Goal: Task Accomplishment & Management: Manage account settings

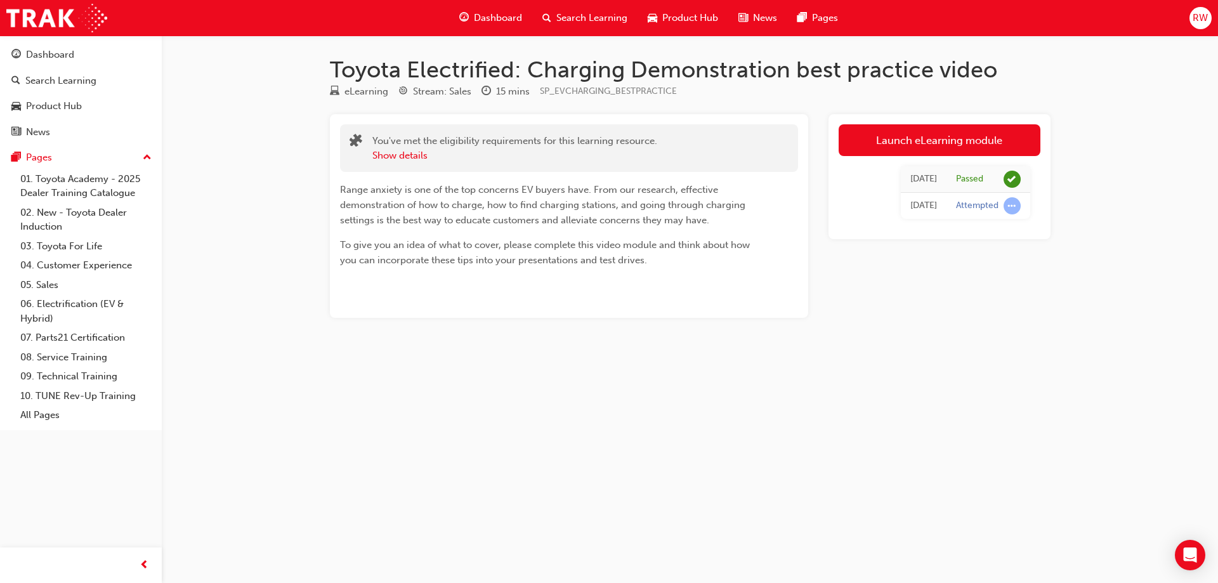
click at [1204, 20] on span "RW" at bounding box center [1200, 18] width 15 height 15
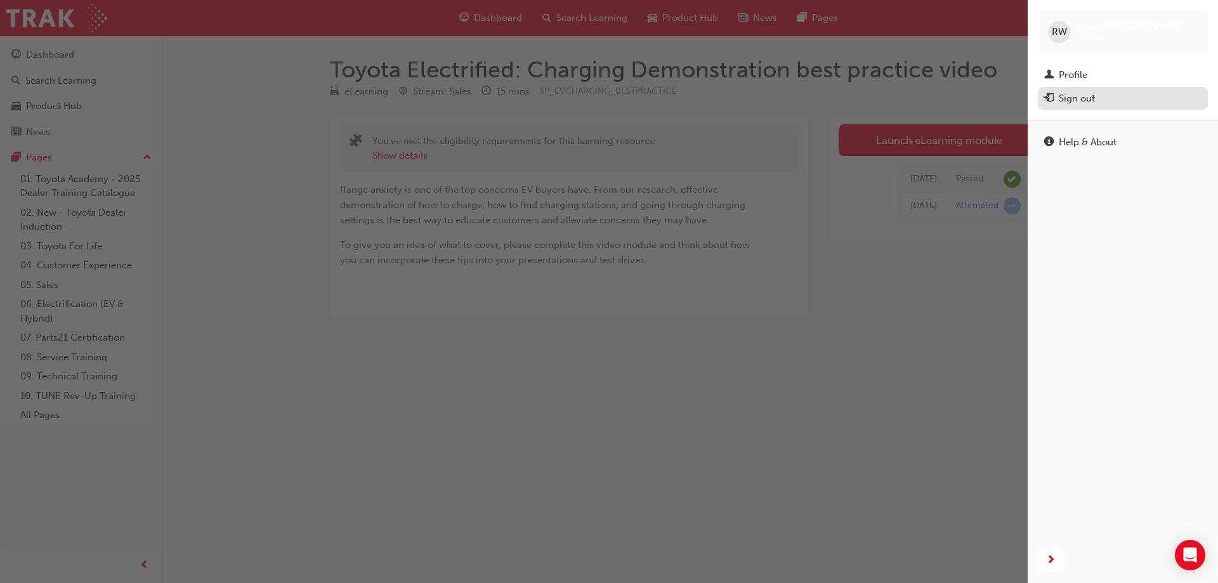
click at [1087, 102] on div "Sign out" at bounding box center [1077, 98] width 36 height 15
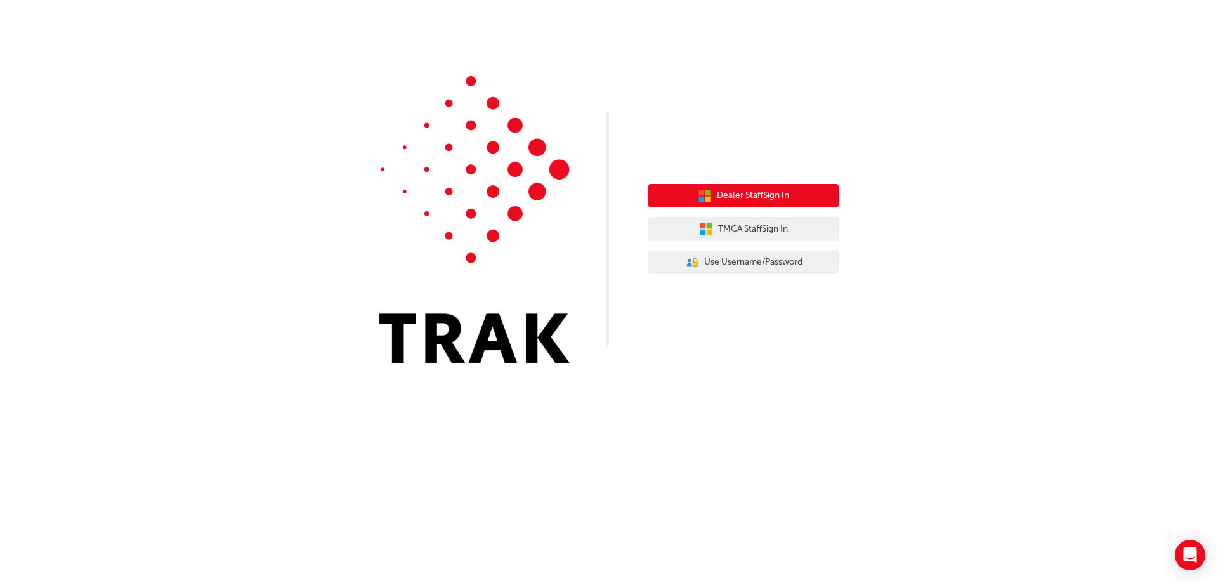
click at [740, 200] on span "Dealer Staff Sign In" at bounding box center [753, 195] width 72 height 15
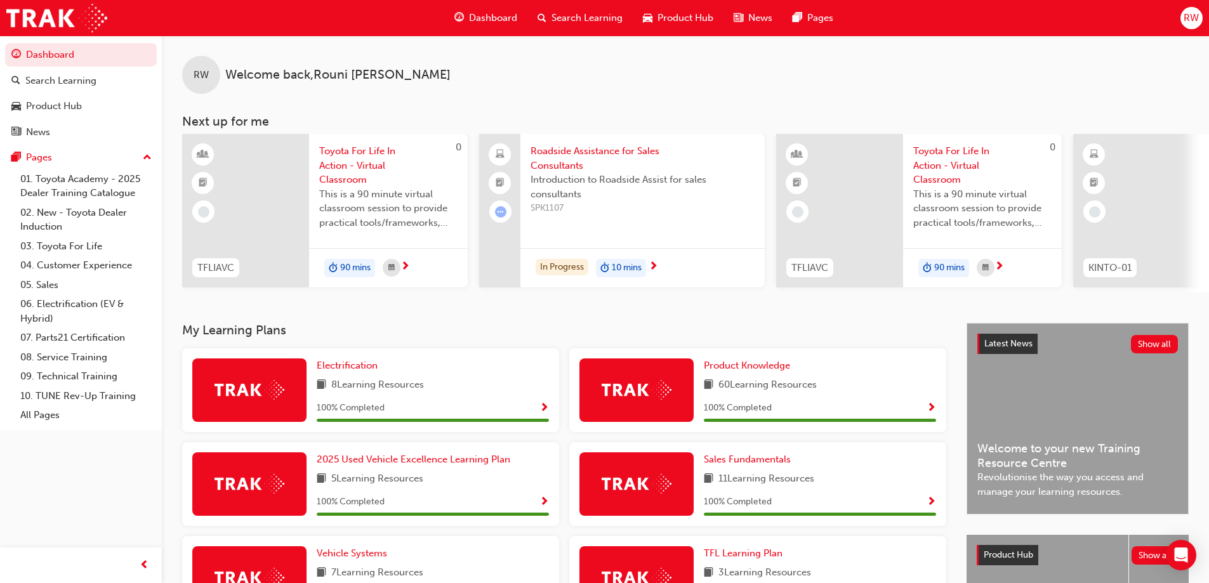
click at [1192, 12] on span "RW" at bounding box center [1190, 18] width 15 height 15
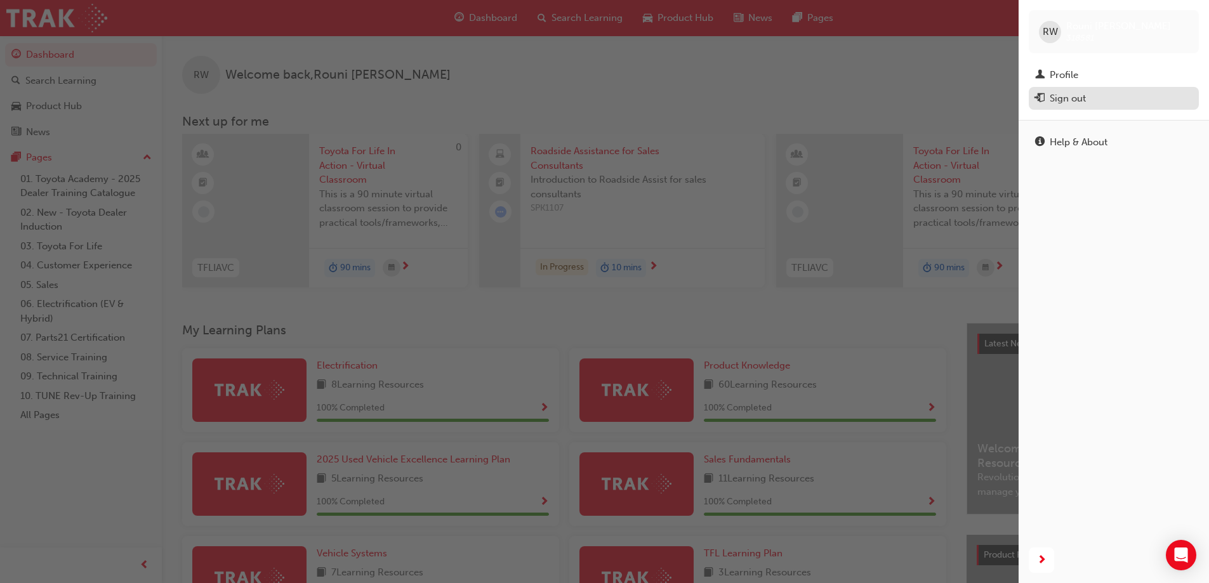
click at [1068, 110] on button "Sign out" at bounding box center [1113, 98] width 170 height 23
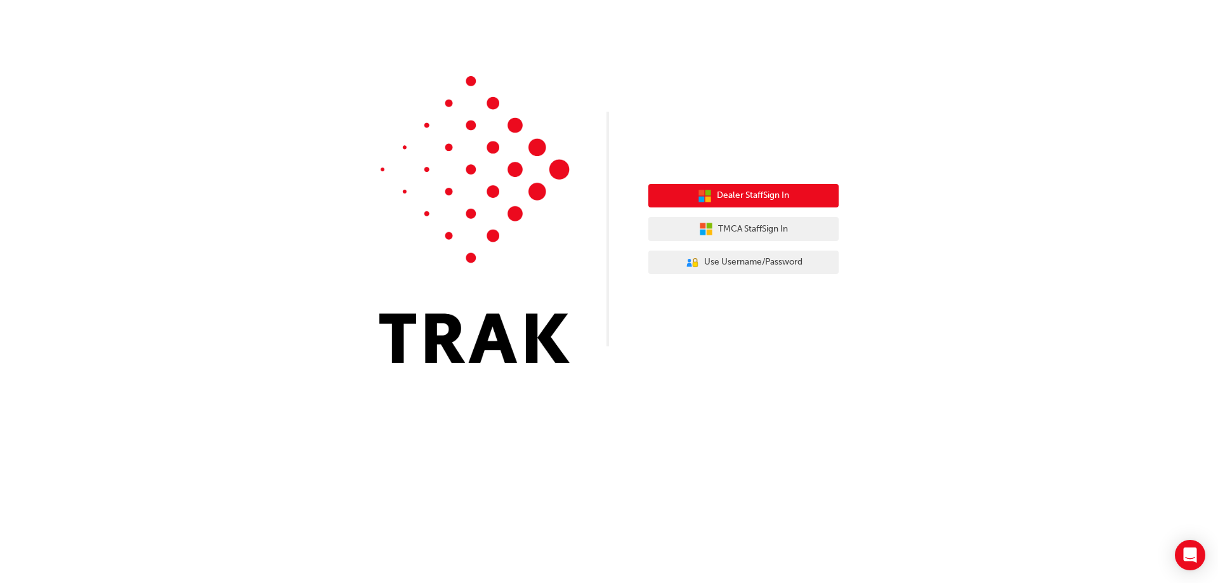
click at [778, 200] on span "Dealer Staff Sign In" at bounding box center [753, 195] width 72 height 15
